Goal: Task Accomplishment & Management: Manage account settings

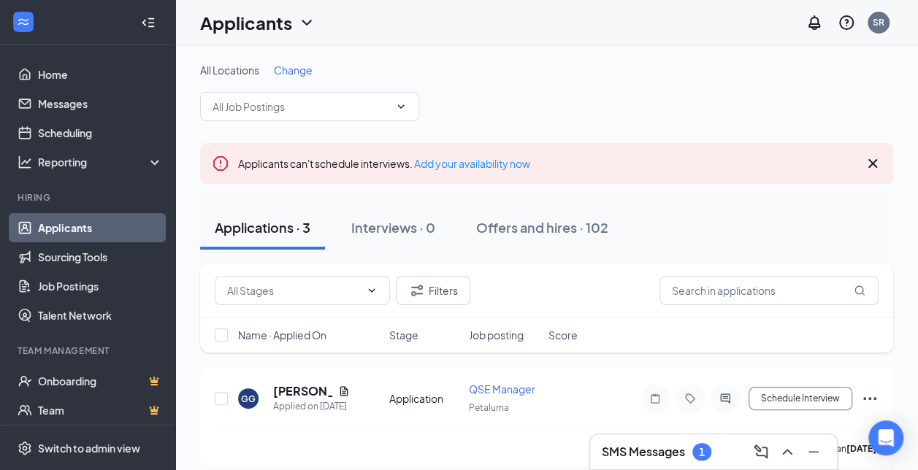
click at [657, 447] on h3 "SMS Messages" at bounding box center [643, 452] width 83 height 16
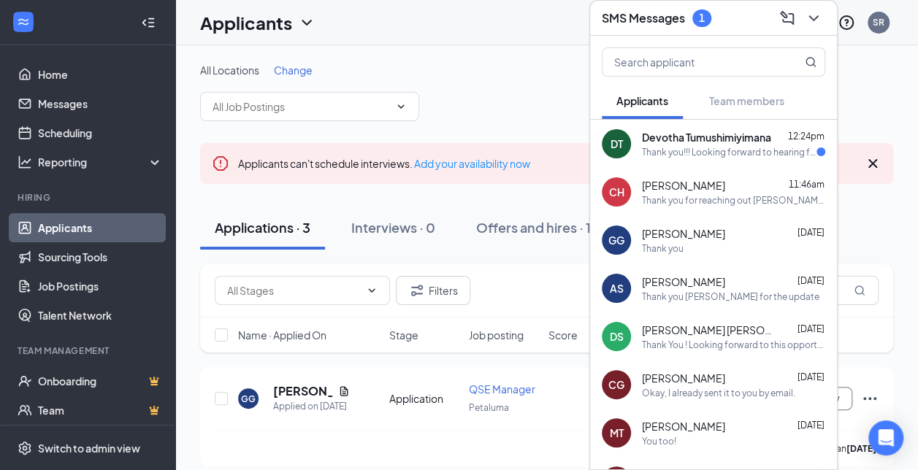
click at [690, 139] on span "Devotha Tumushimiyimana" at bounding box center [706, 137] width 129 height 15
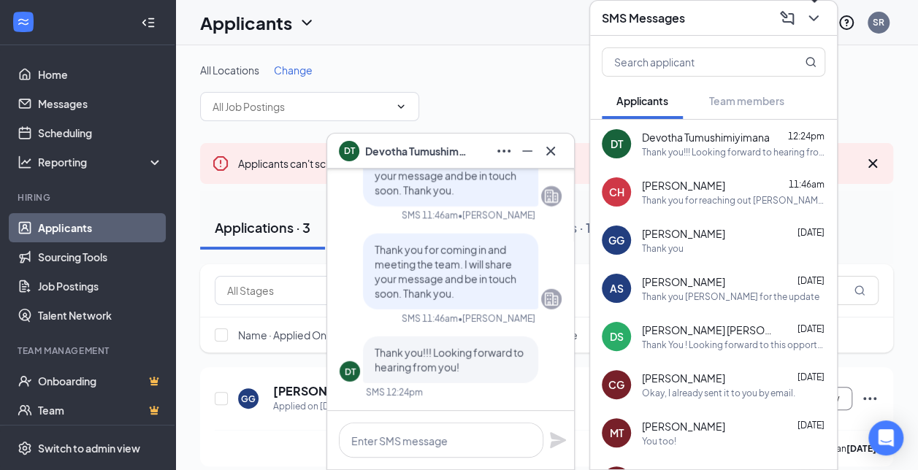
click at [818, 20] on icon "ChevronDown" at bounding box center [814, 18] width 18 height 18
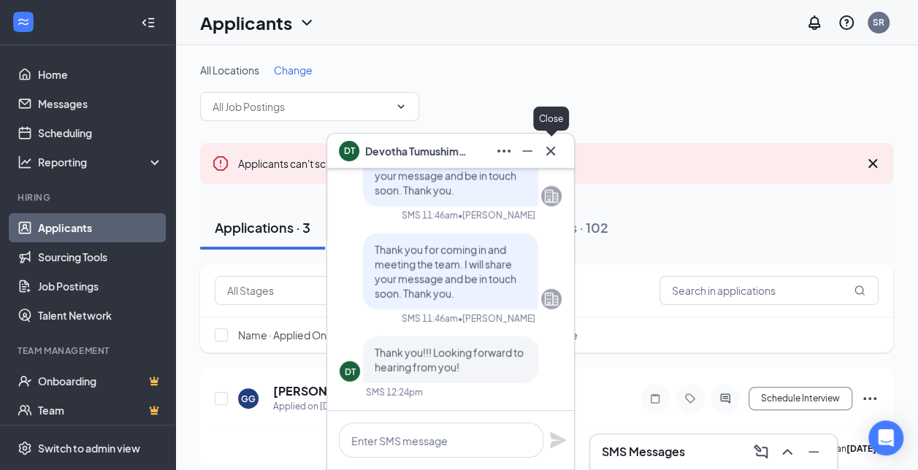
click at [552, 155] on icon "Cross" at bounding box center [551, 151] width 18 height 18
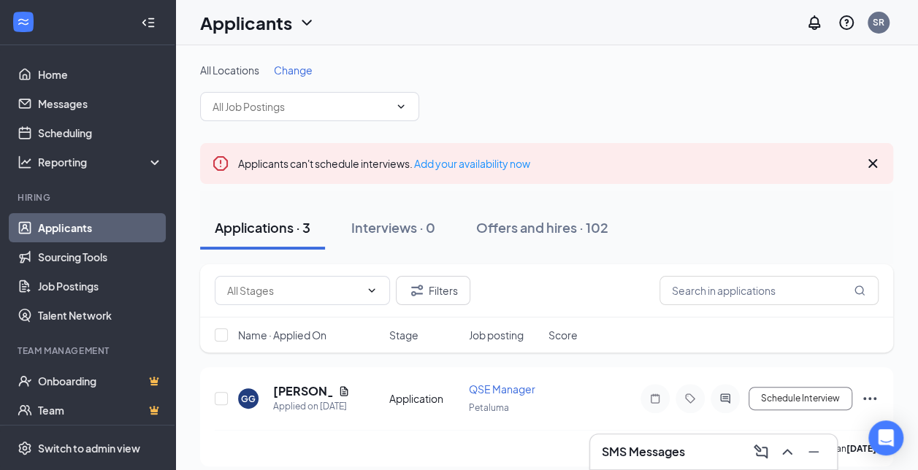
click at [275, 233] on div "Applications · 3" at bounding box center [263, 227] width 96 height 18
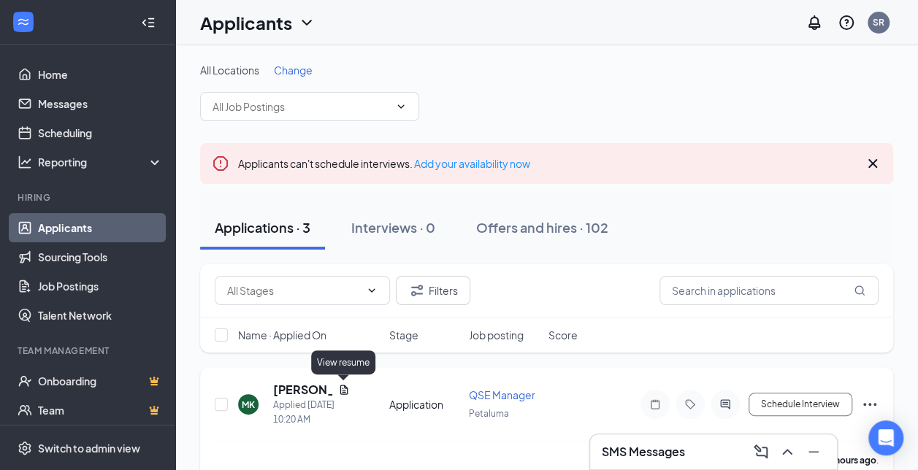
click at [340, 387] on icon "Document" at bounding box center [344, 389] width 8 height 9
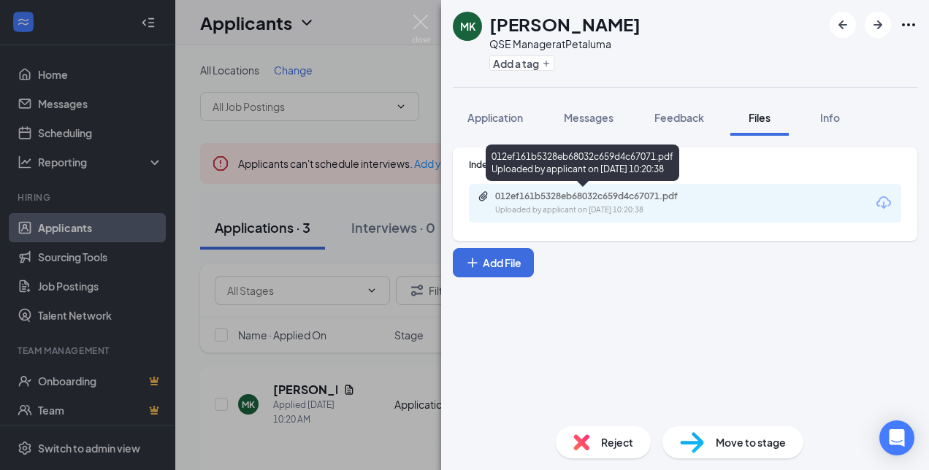
click at [611, 205] on div "Uploaded by applicant on [DATE] 10:20:38" at bounding box center [604, 210] width 219 height 12
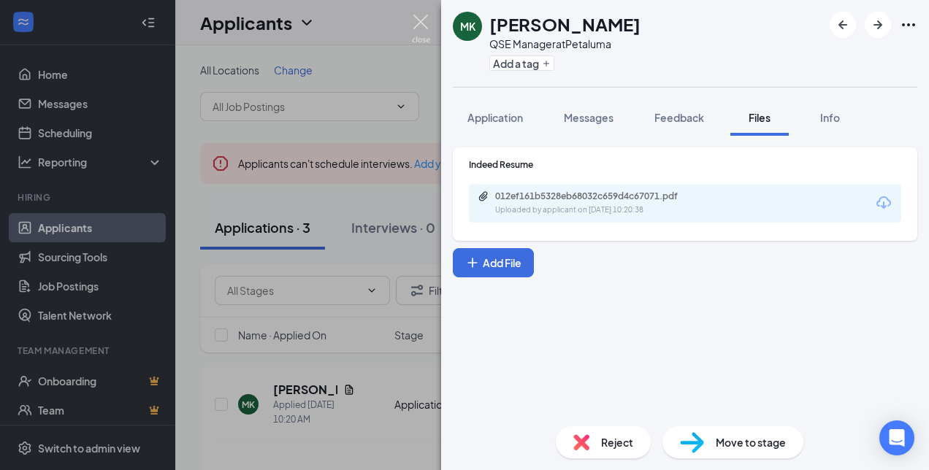
click at [422, 20] on img at bounding box center [421, 29] width 18 height 28
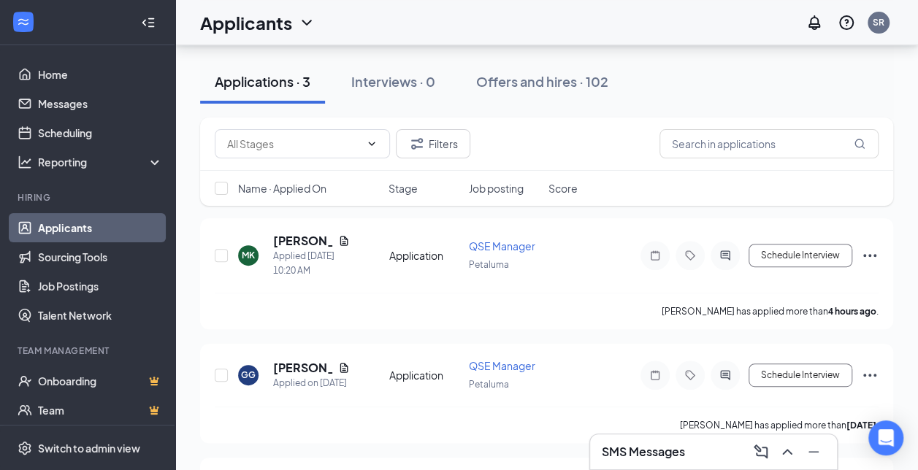
scroll to position [250, 0]
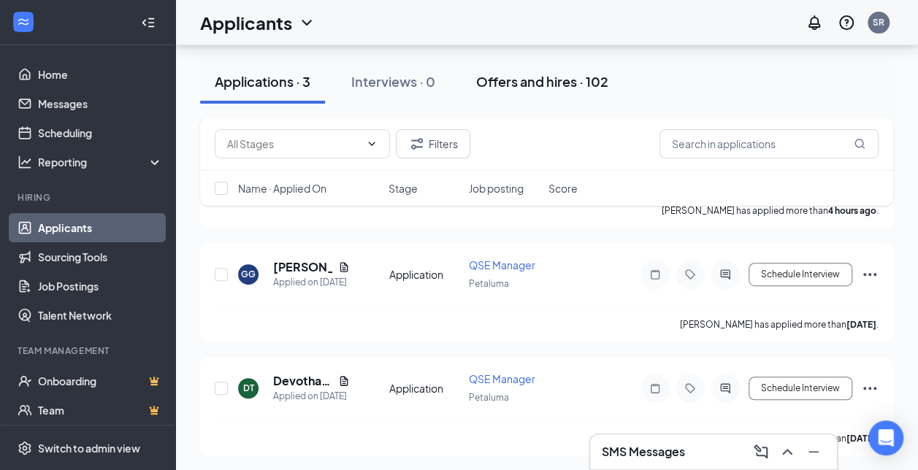
click at [533, 72] on div "Offers and hires · 102" at bounding box center [542, 81] width 132 height 18
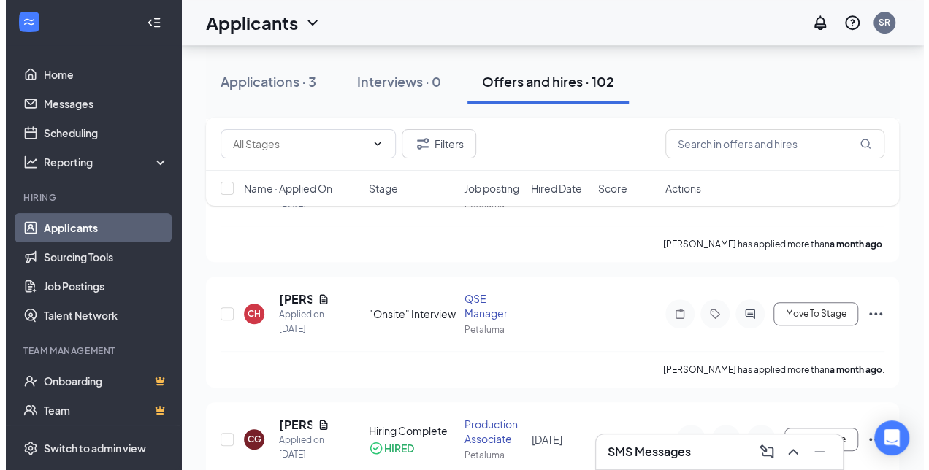
scroll to position [350, 0]
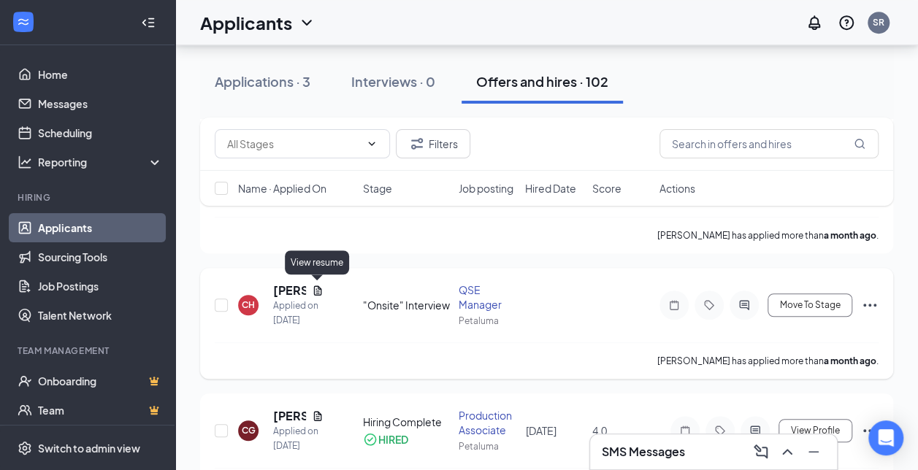
click at [310, 284] on div "[PERSON_NAME]" at bounding box center [298, 291] width 50 height 16
click at [317, 288] on icon "Document" at bounding box center [318, 291] width 12 height 12
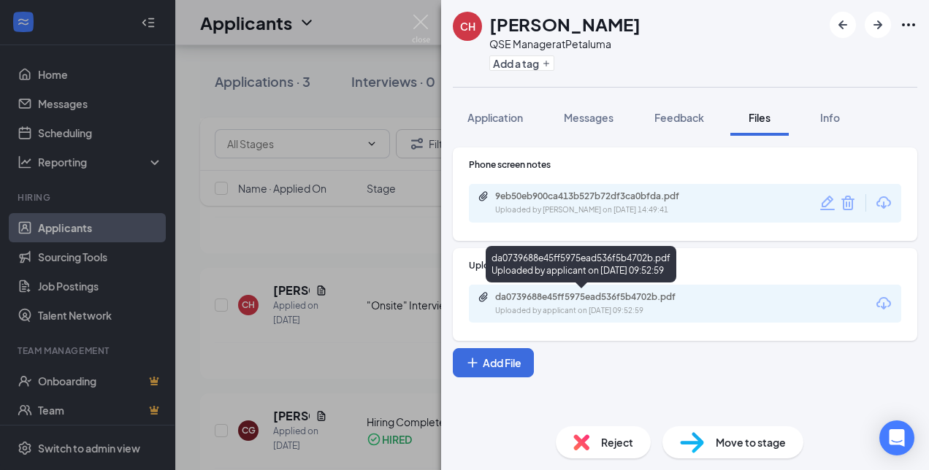
click at [578, 299] on div "da0739688e45ff5975ead536f5b4702b.pdf" at bounding box center [597, 297] width 204 height 12
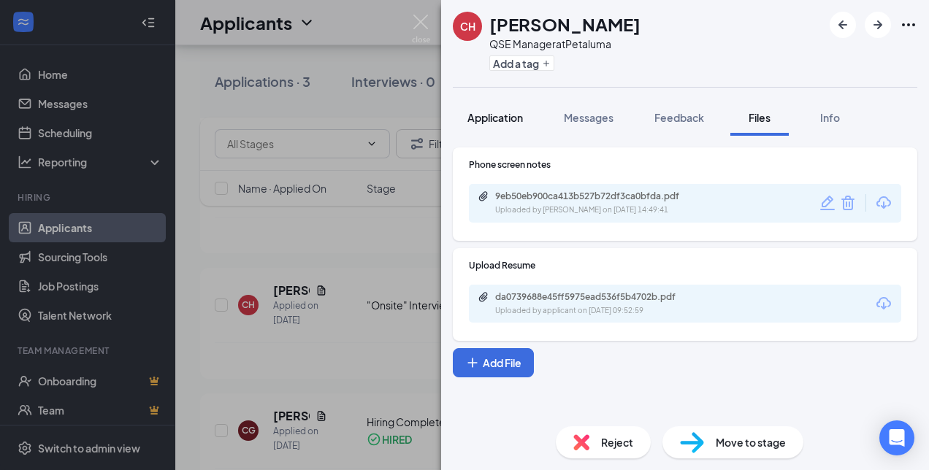
click at [493, 117] on span "Application" at bounding box center [494, 117] width 55 height 13
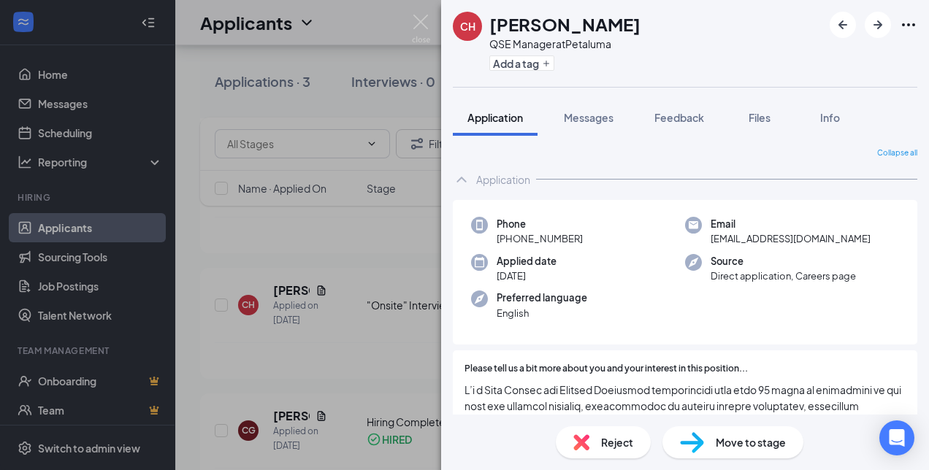
click at [894, 166] on div "Application" at bounding box center [685, 179] width 464 height 29
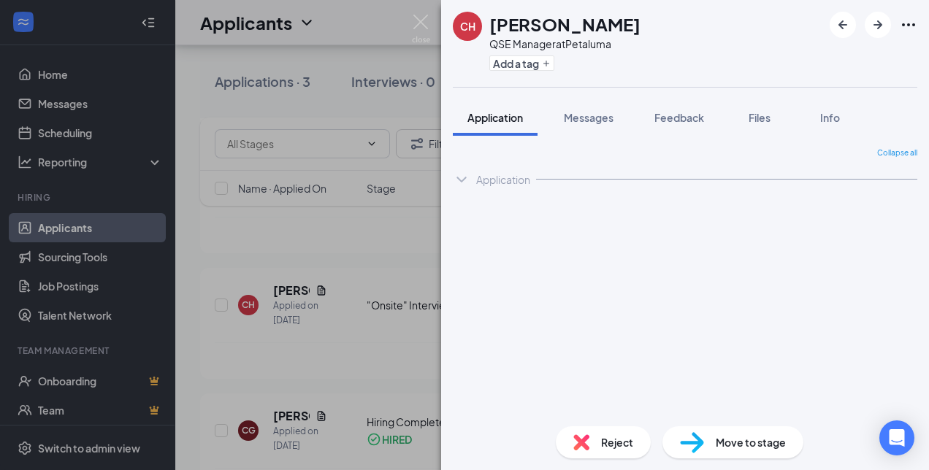
click at [892, 156] on span "Collapse all" at bounding box center [897, 154] width 40 height 12
click at [491, 177] on div "Application" at bounding box center [503, 179] width 54 height 15
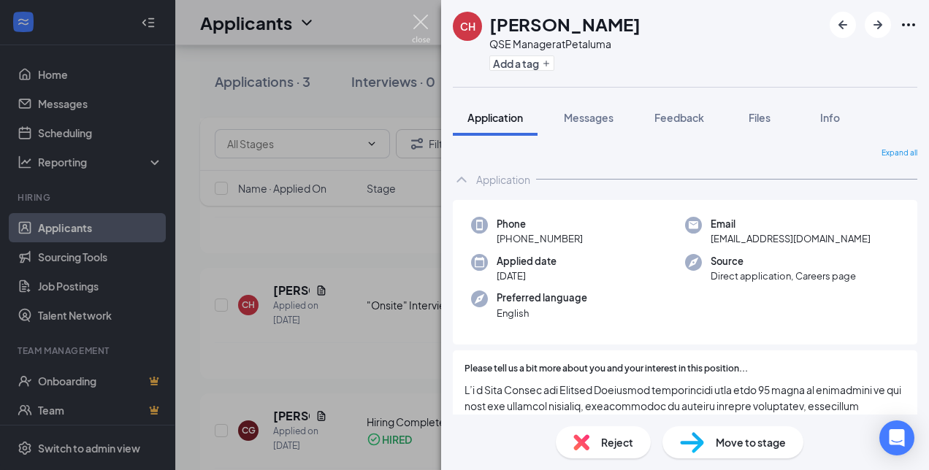
click at [419, 17] on img at bounding box center [421, 29] width 18 height 28
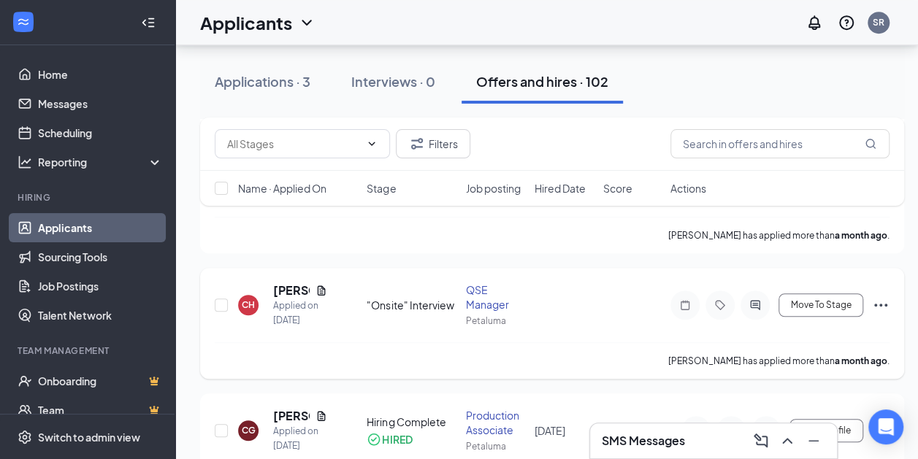
click at [496, 292] on div "QSE Manager" at bounding box center [496, 297] width 60 height 29
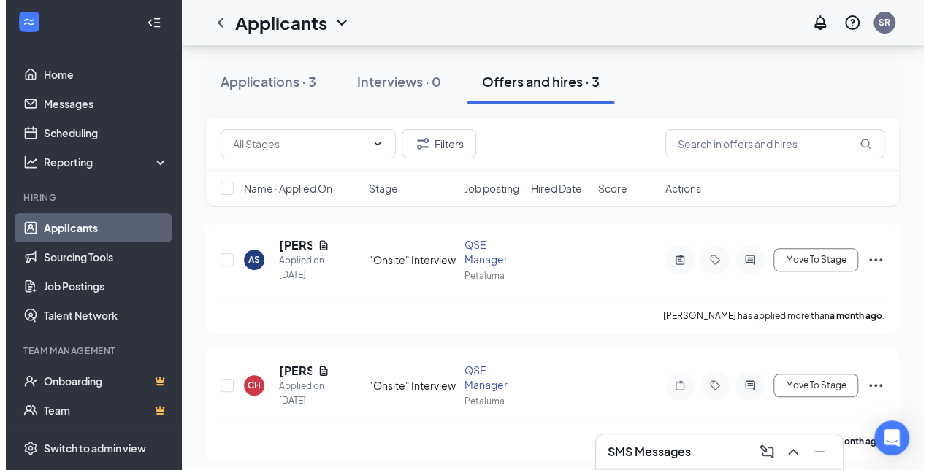
scroll to position [291, 0]
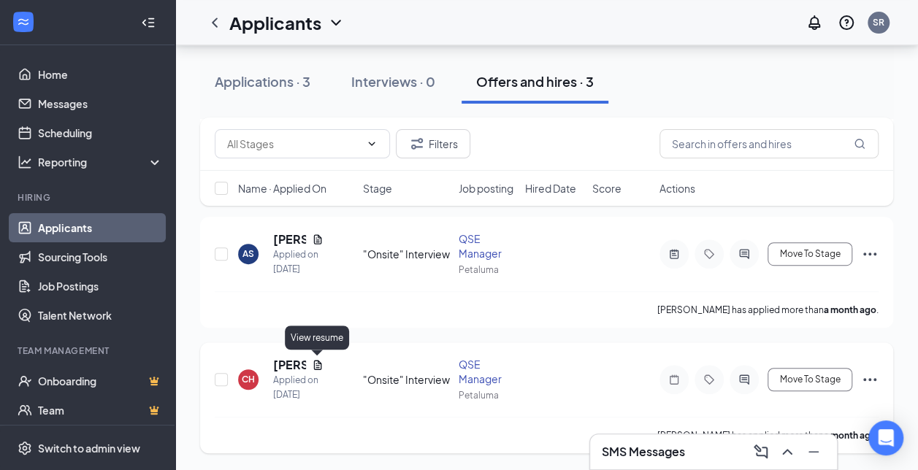
click at [313, 362] on icon "Document" at bounding box center [318, 365] width 12 height 12
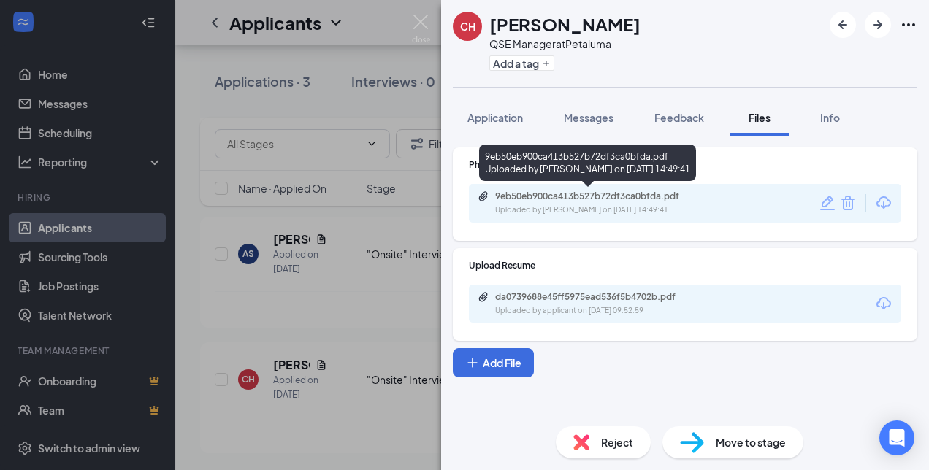
click at [540, 203] on div "9eb50eb900ca413b527b72df3ca0bfda.pdf Uploaded by [PERSON_NAME] on [DATE] 14:49:…" at bounding box center [596, 204] width 237 height 26
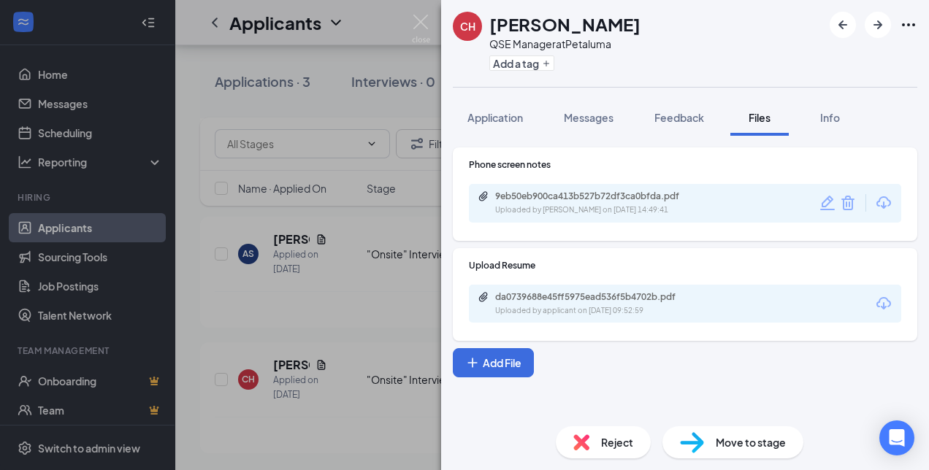
click at [565, 292] on div "da0739688e45ff5975ead536f5b4702b.pdf" at bounding box center [597, 297] width 204 height 12
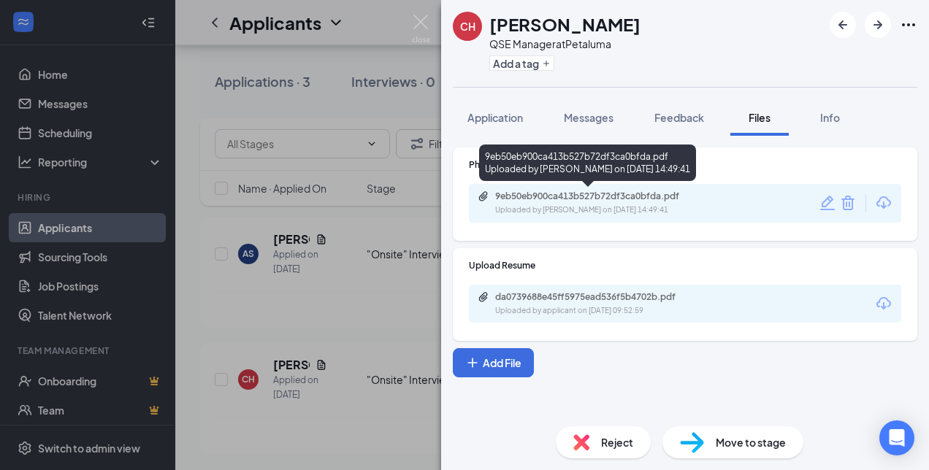
click at [548, 204] on div "Uploaded by [PERSON_NAME] on [DATE] 14:49:41" at bounding box center [604, 210] width 219 height 12
